Goal: Navigation & Orientation: Understand site structure

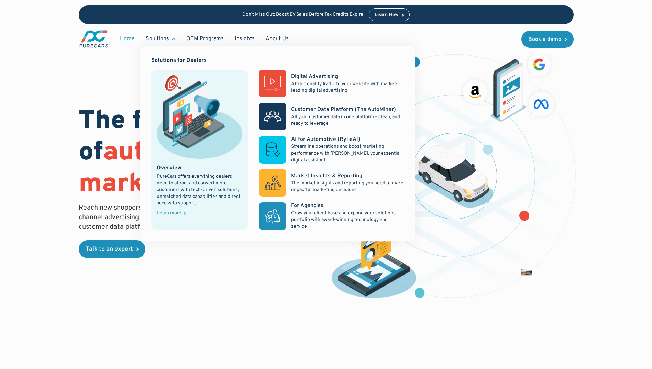
click at [160, 37] on div "Solutions" at bounding box center [157, 39] width 23 height 8
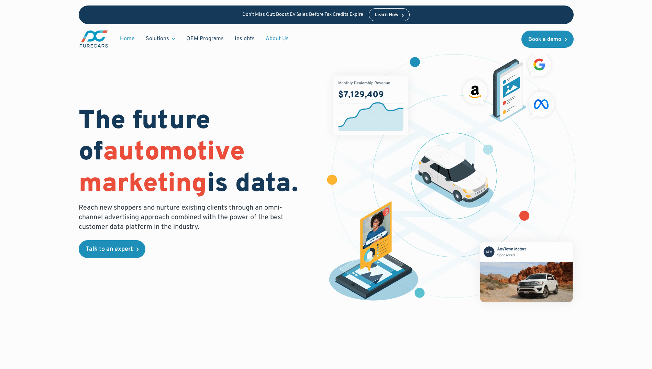
click at [273, 43] on link "About Us" at bounding box center [277, 38] width 34 height 13
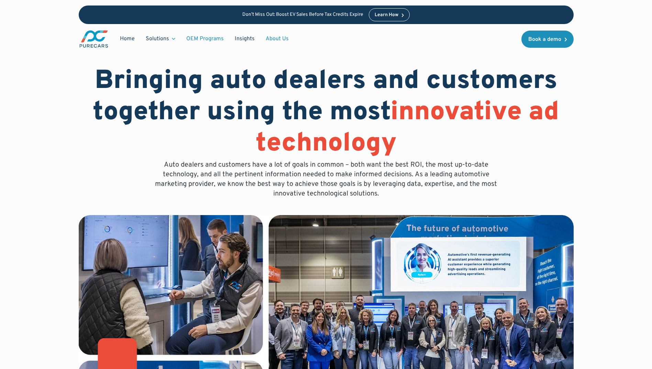
click at [209, 38] on link "OEM Programs" at bounding box center [205, 38] width 48 height 13
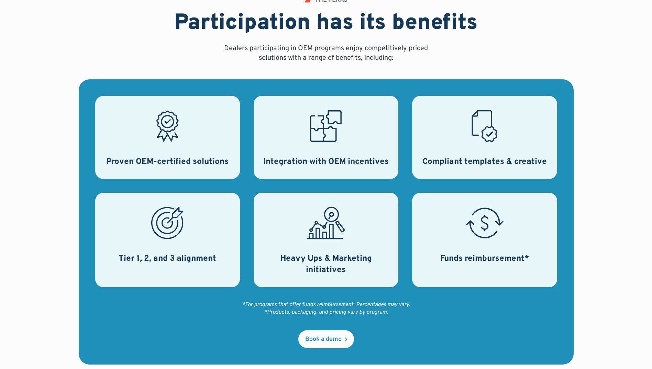
click at [173, 149] on div "Proven OEM-certified solutions" at bounding box center [167, 137] width 145 height 83
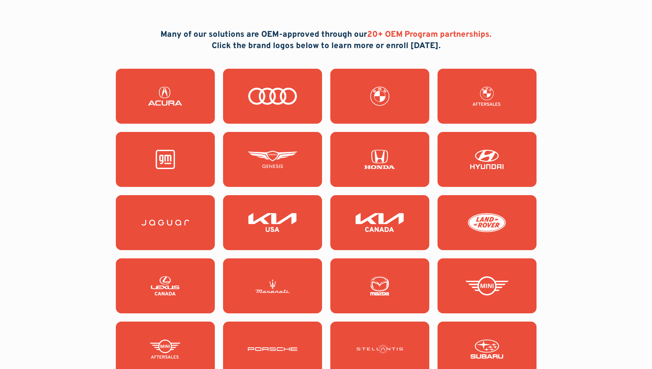
scroll to position [619, 0]
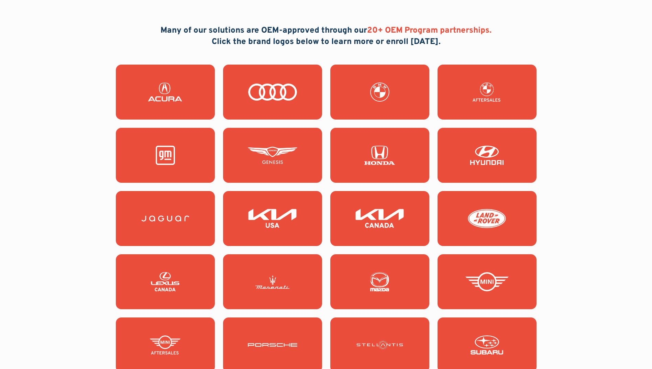
click at [160, 94] on img at bounding box center [166, 92] width 50 height 19
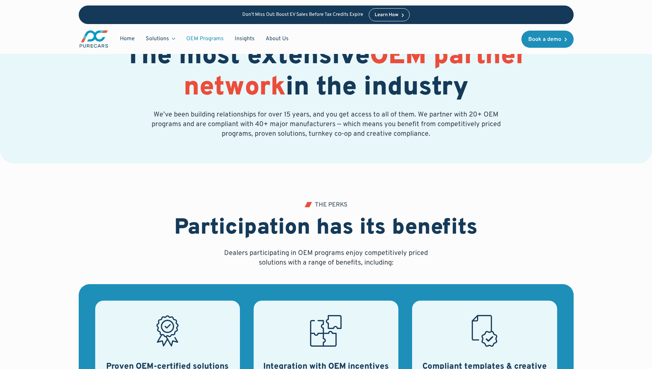
scroll to position [0, 0]
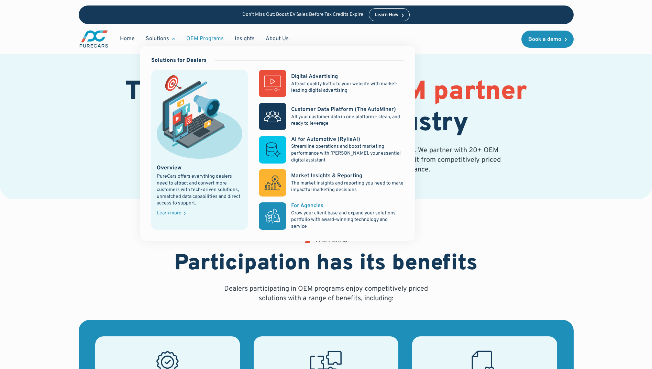
click at [310, 217] on p "Grow your client base and expand your solutions portfolio with award-winning te…" at bounding box center [347, 220] width 113 height 20
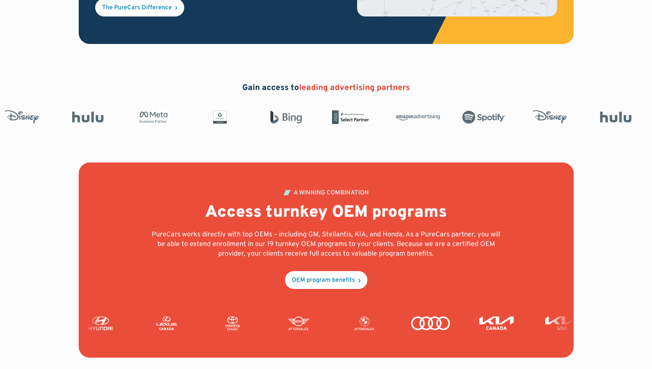
scroll to position [1444, 0]
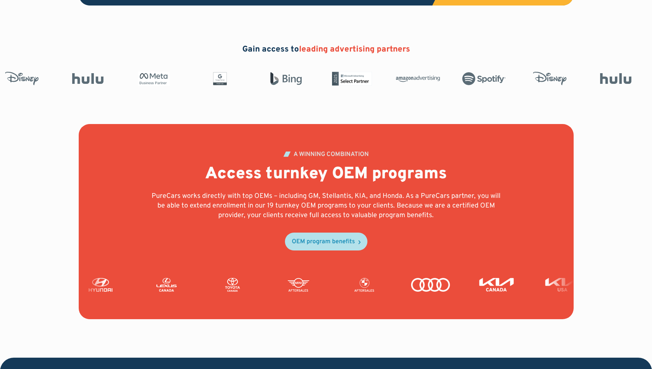
click at [327, 241] on div "OEM program benefits" at bounding box center [323, 242] width 63 height 6
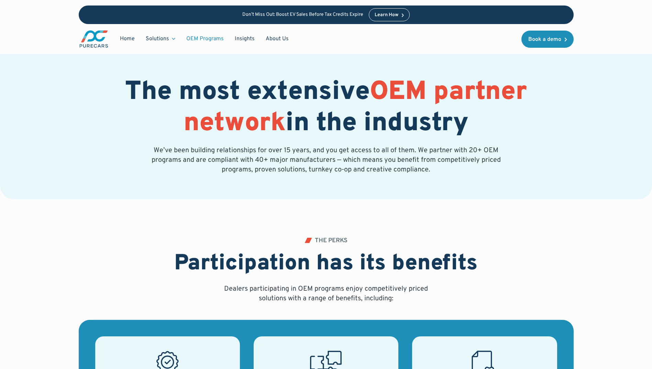
click at [198, 36] on link "OEM Programs" at bounding box center [205, 38] width 48 height 13
click at [204, 40] on link "OEM Programs" at bounding box center [205, 38] width 48 height 13
click at [127, 40] on link "Home" at bounding box center [128, 38] width 26 height 13
